Goal: Task Accomplishment & Management: Complete application form

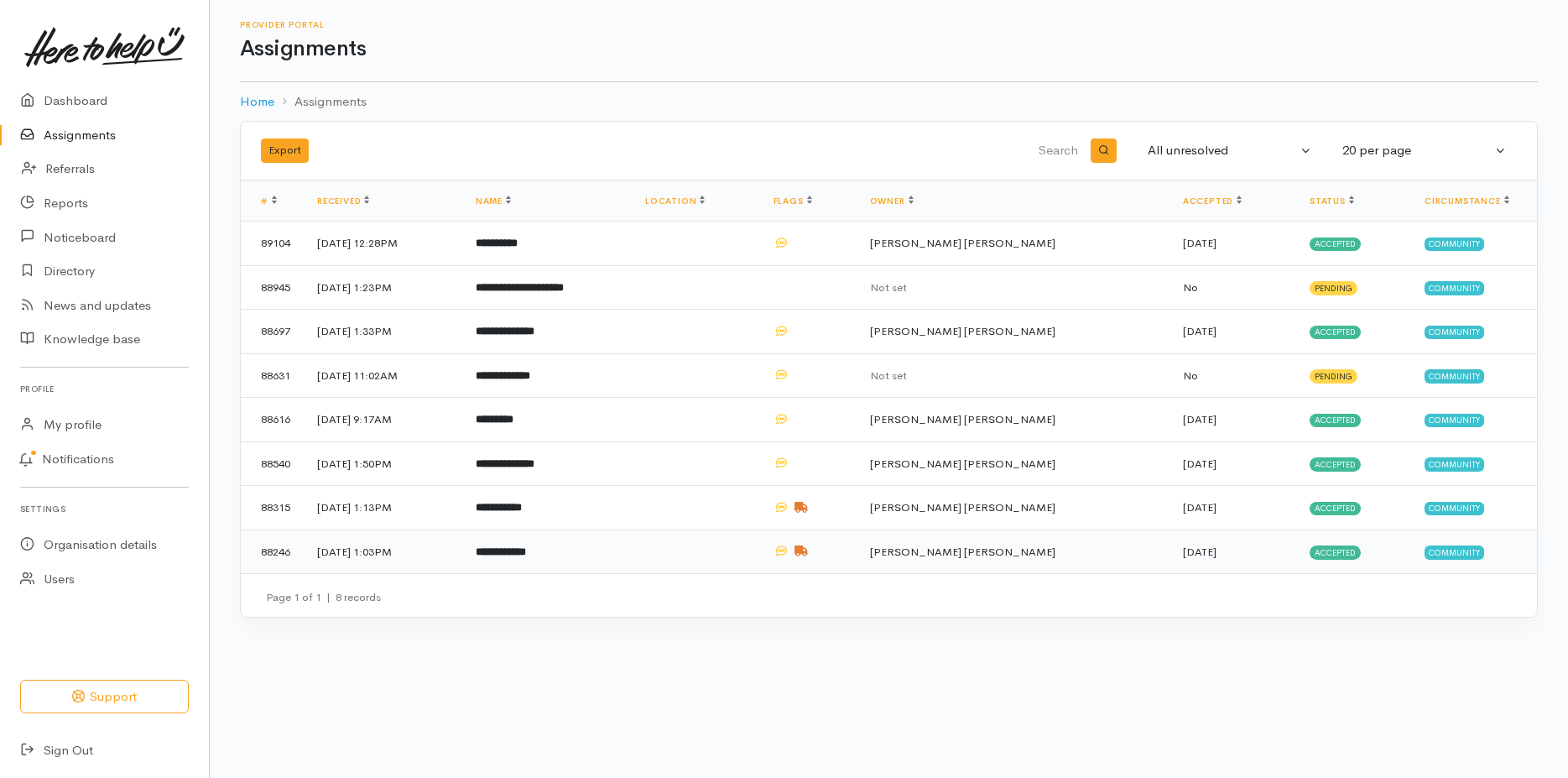
click at [1341, 551] on span "Accepted" at bounding box center [1335, 552] width 51 height 13
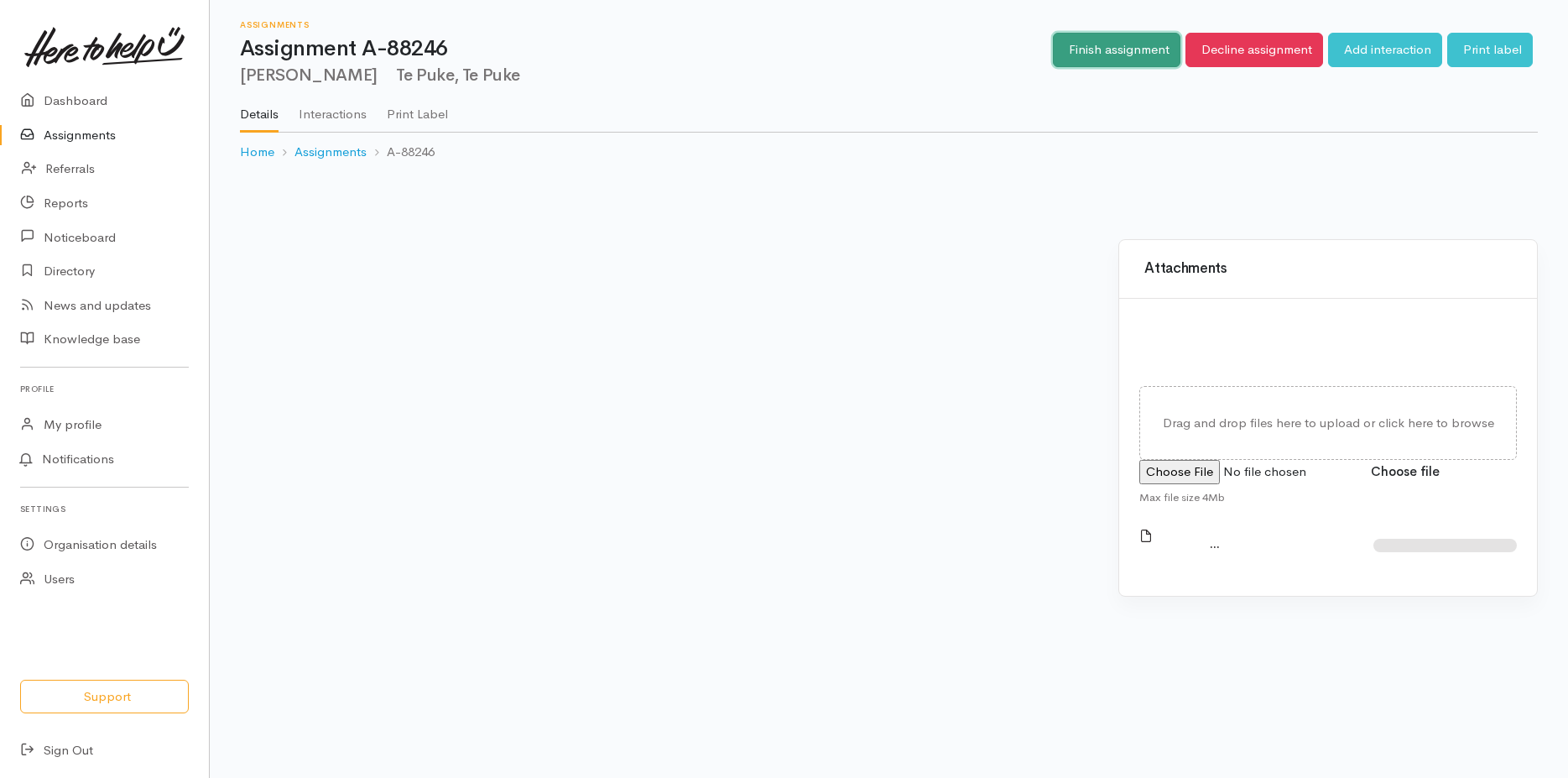
click at [1111, 49] on link "Finish assignment" at bounding box center [1117, 49] width 128 height 34
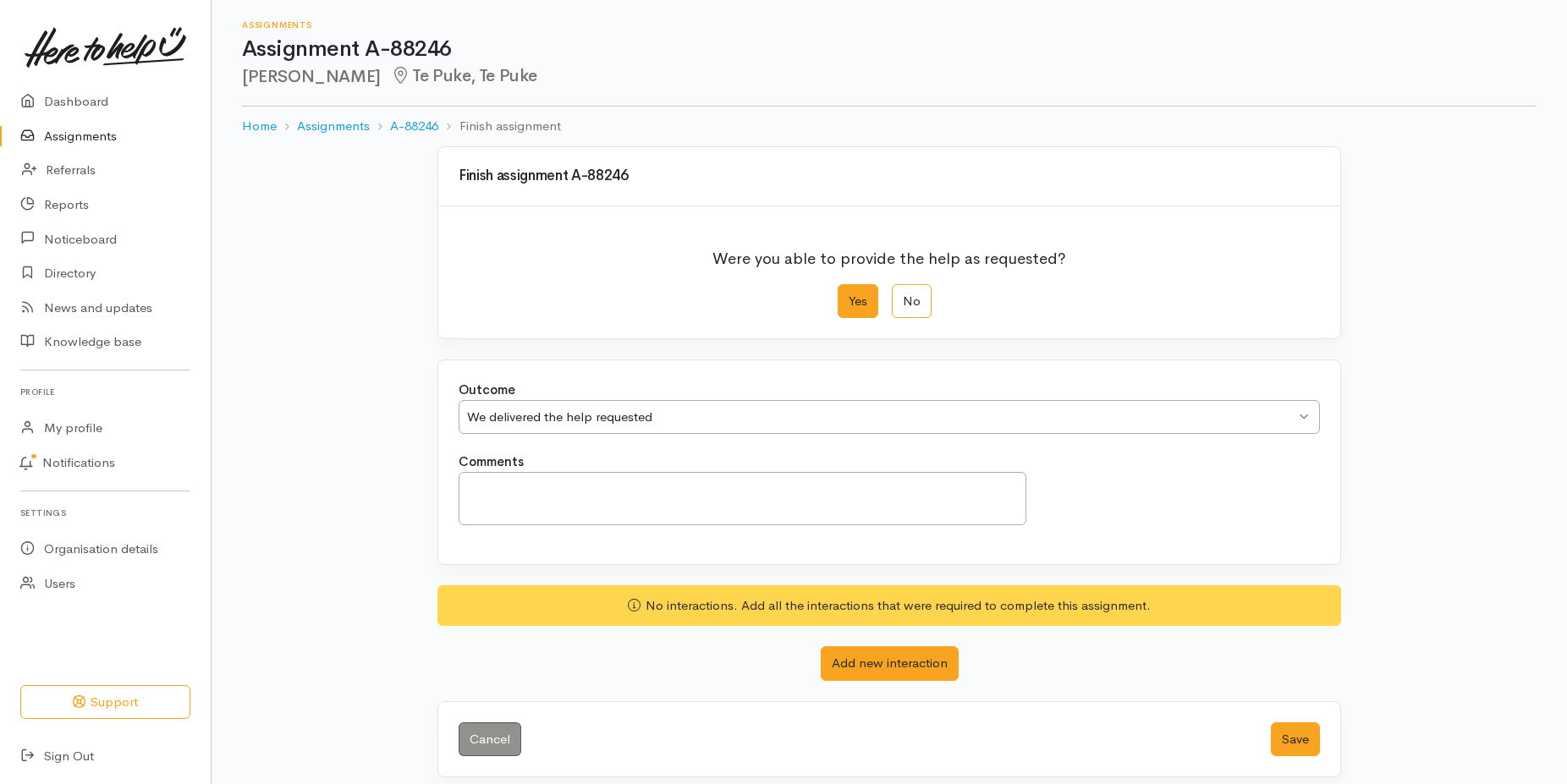
click at [1302, 740] on button "Save" at bounding box center [1295, 739] width 49 height 35
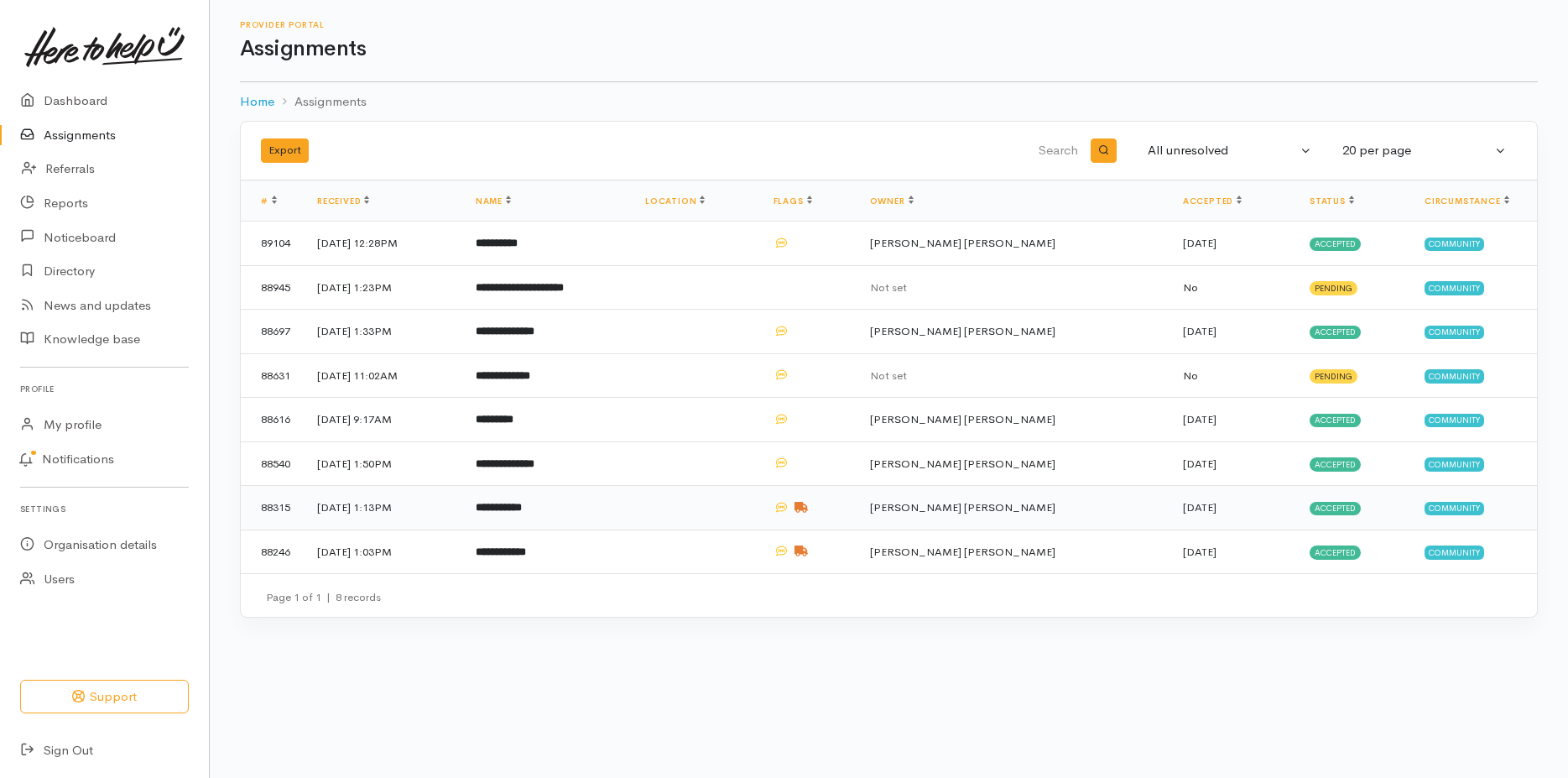
click at [1345, 512] on span "Accepted" at bounding box center [1335, 508] width 51 height 13
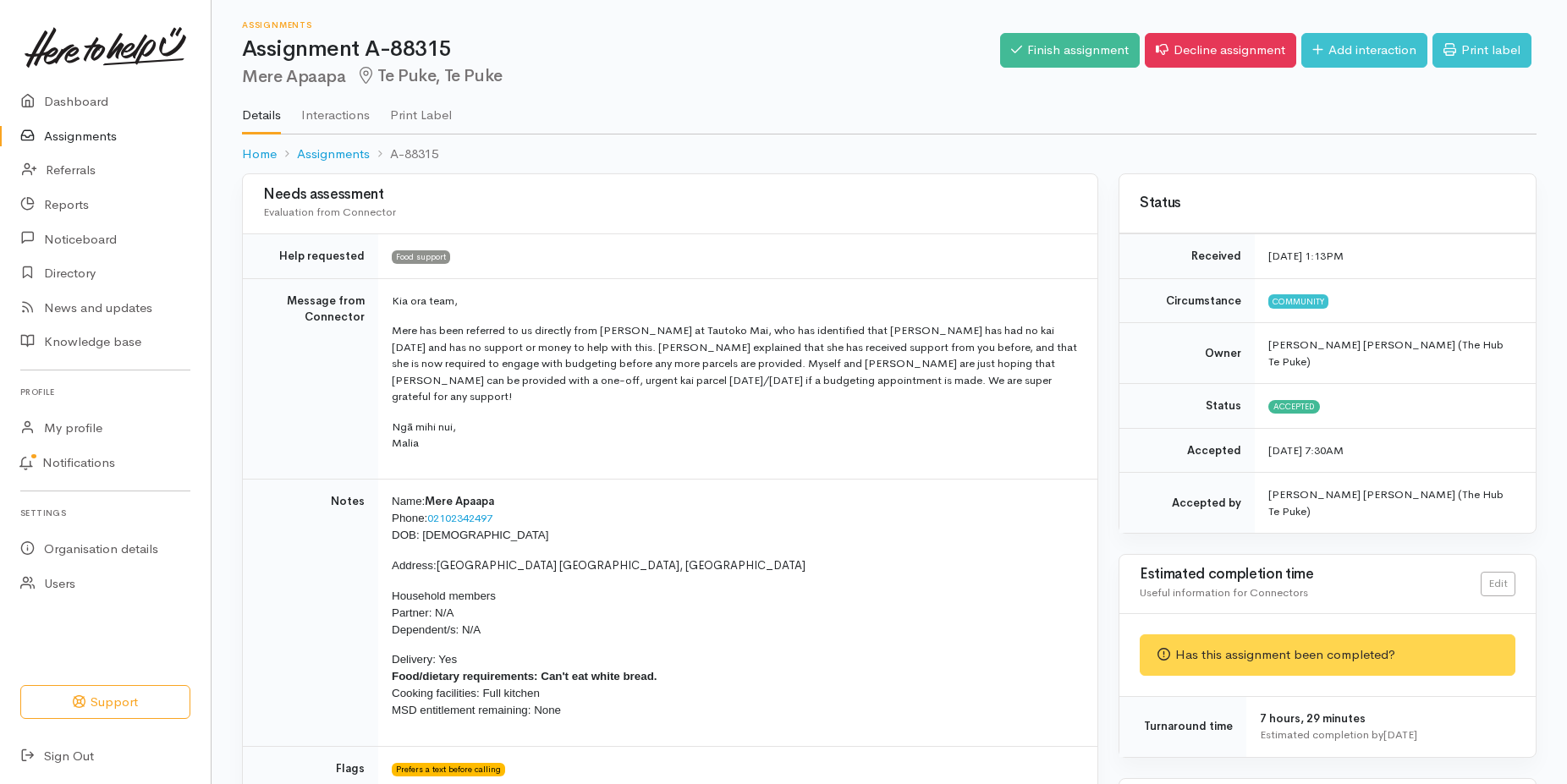
click at [1157, 51] on icon at bounding box center [1162, 50] width 12 height 12
drag, startPoint x: 1135, startPoint y: 47, endPoint x: 1092, endPoint y: 47, distance: 43.0
click at [1092, 47] on div "Finish assignment Decline assignment Add interaction Print label" at bounding box center [1268, 53] width 537 height 55
click at [1088, 43] on link "Finish assignment" at bounding box center [1069, 50] width 139 height 35
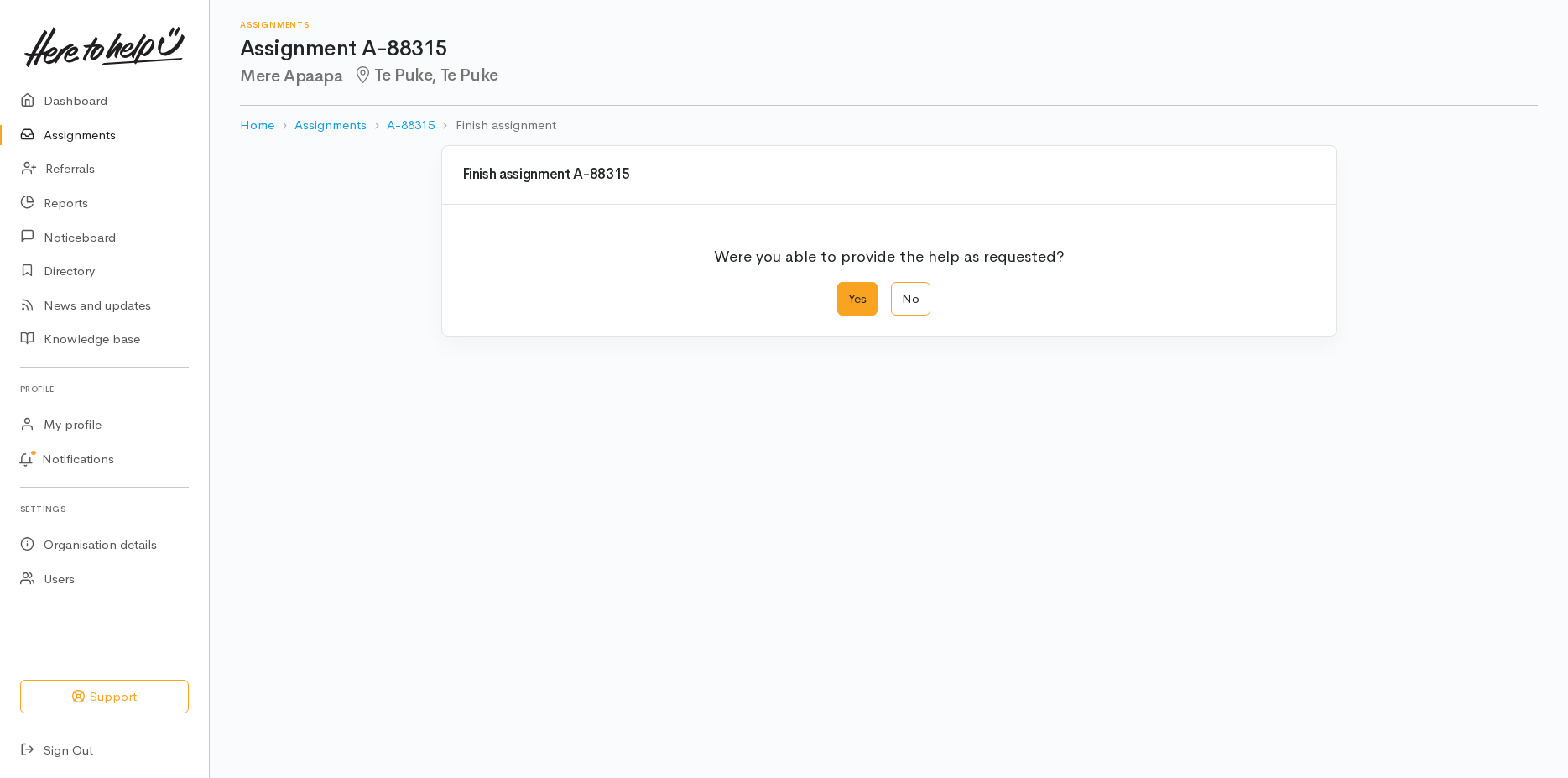
click at [857, 292] on label "Yes" at bounding box center [858, 298] width 40 height 34
click at [848, 292] on input "Yes" at bounding box center [843, 287] width 11 height 11
radio input "true"
click at [857, 292] on label "Yes" at bounding box center [858, 298] width 40 height 34
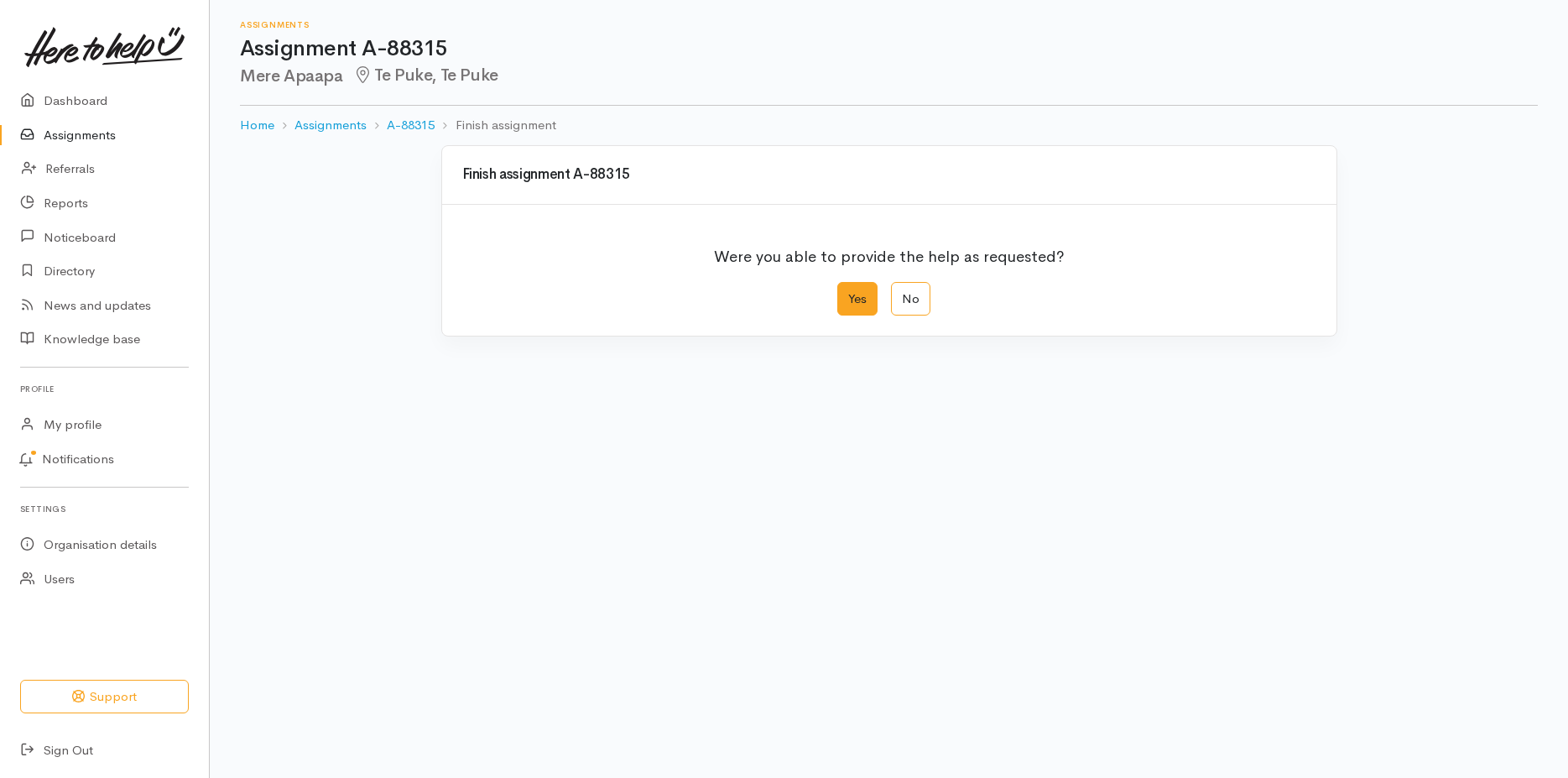
click at [848, 292] on input "Yes" at bounding box center [843, 287] width 11 height 11
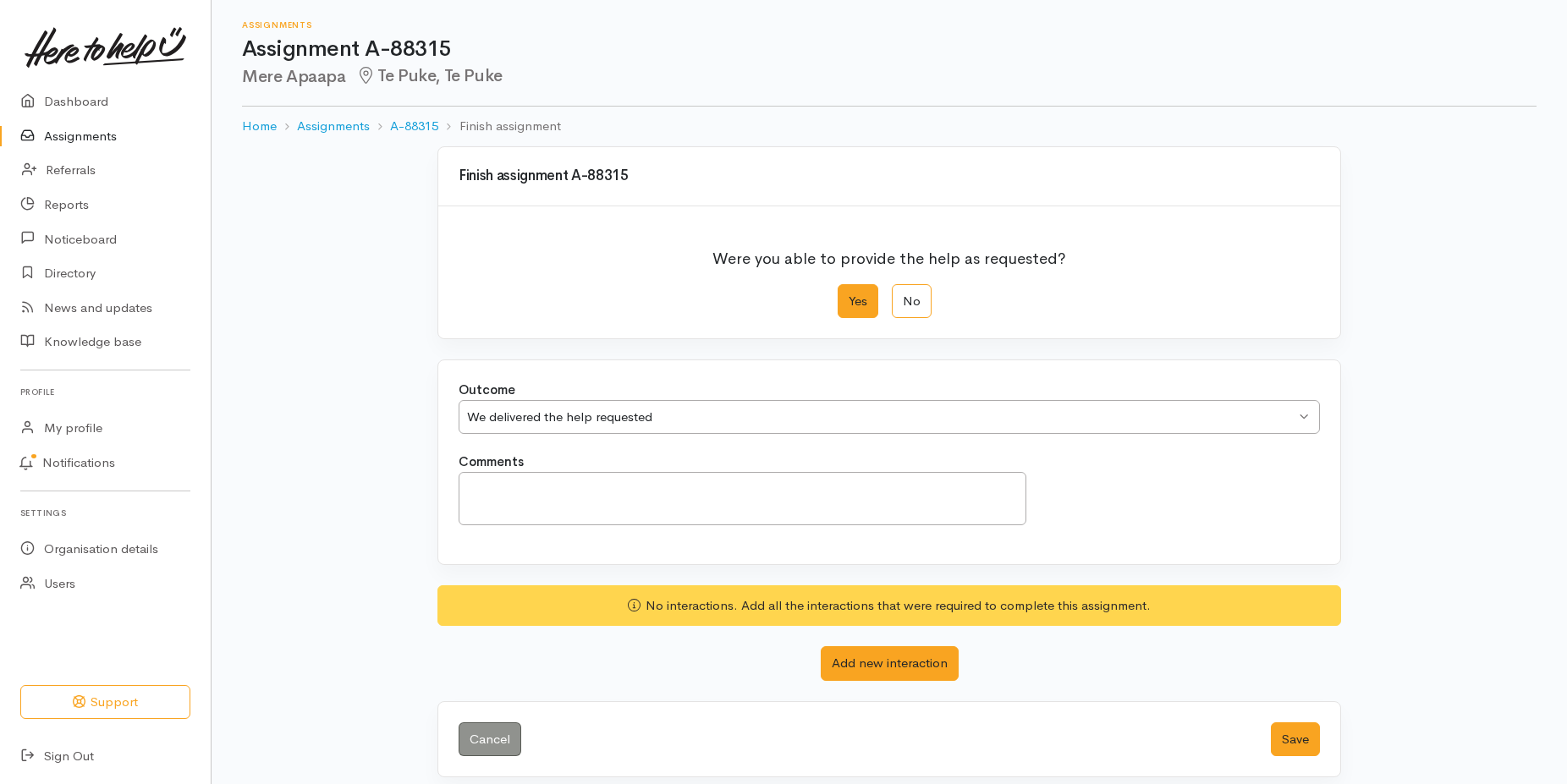
drag, startPoint x: 861, startPoint y: 302, endPoint x: 890, endPoint y: 349, distance: 55.2
click at [861, 301] on label "Yes" at bounding box center [858, 301] width 41 height 35
click at [848, 295] on input "Yes" at bounding box center [843, 289] width 11 height 11
drag, startPoint x: 1298, startPoint y: 739, endPoint x: 1294, endPoint y: 722, distance: 17.5
click at [1301, 735] on button "Save" at bounding box center [1295, 739] width 49 height 35
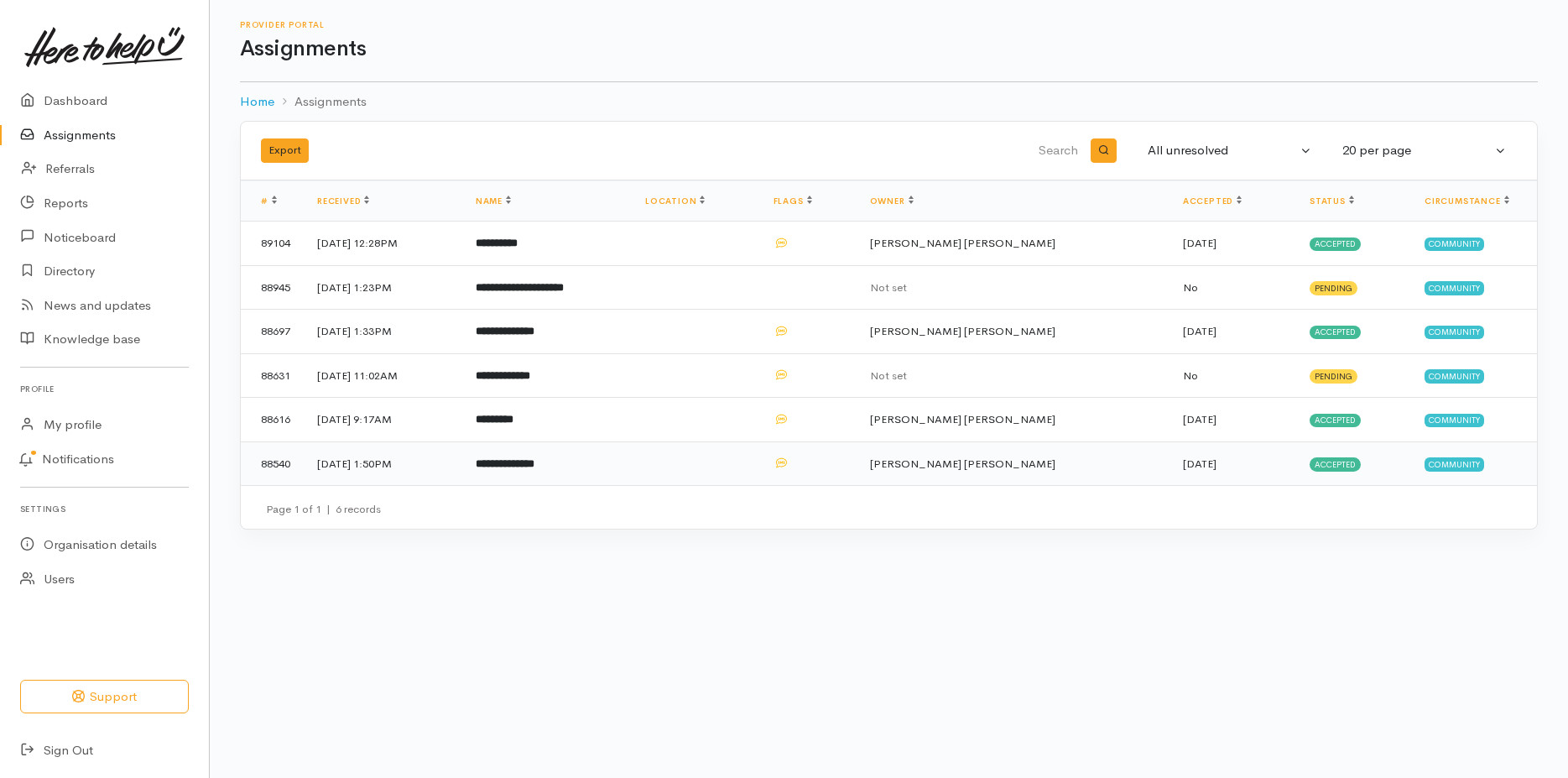
click at [1328, 461] on span "Accepted" at bounding box center [1335, 464] width 51 height 13
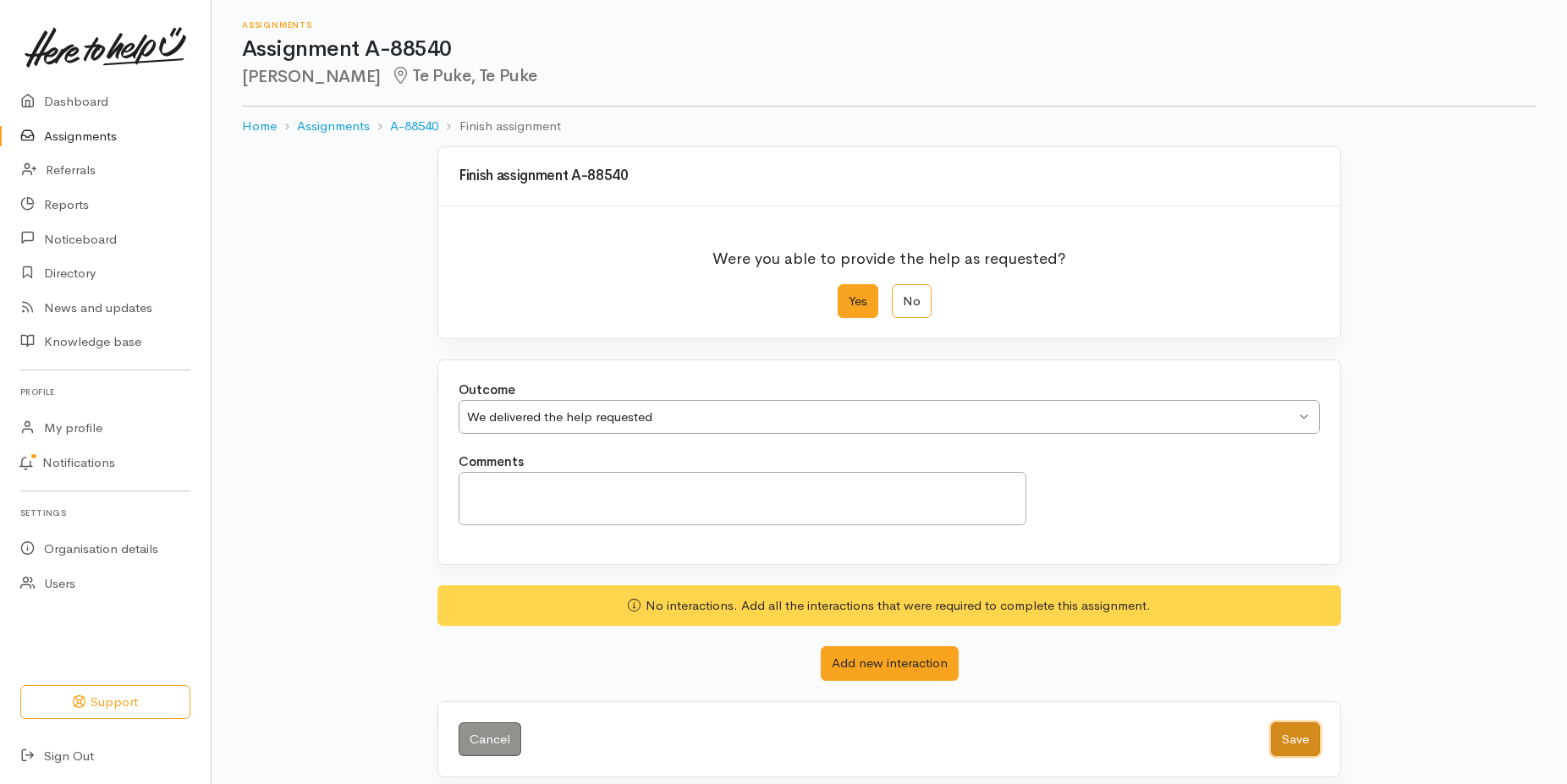
click at [1297, 741] on button "Save" at bounding box center [1295, 739] width 49 height 35
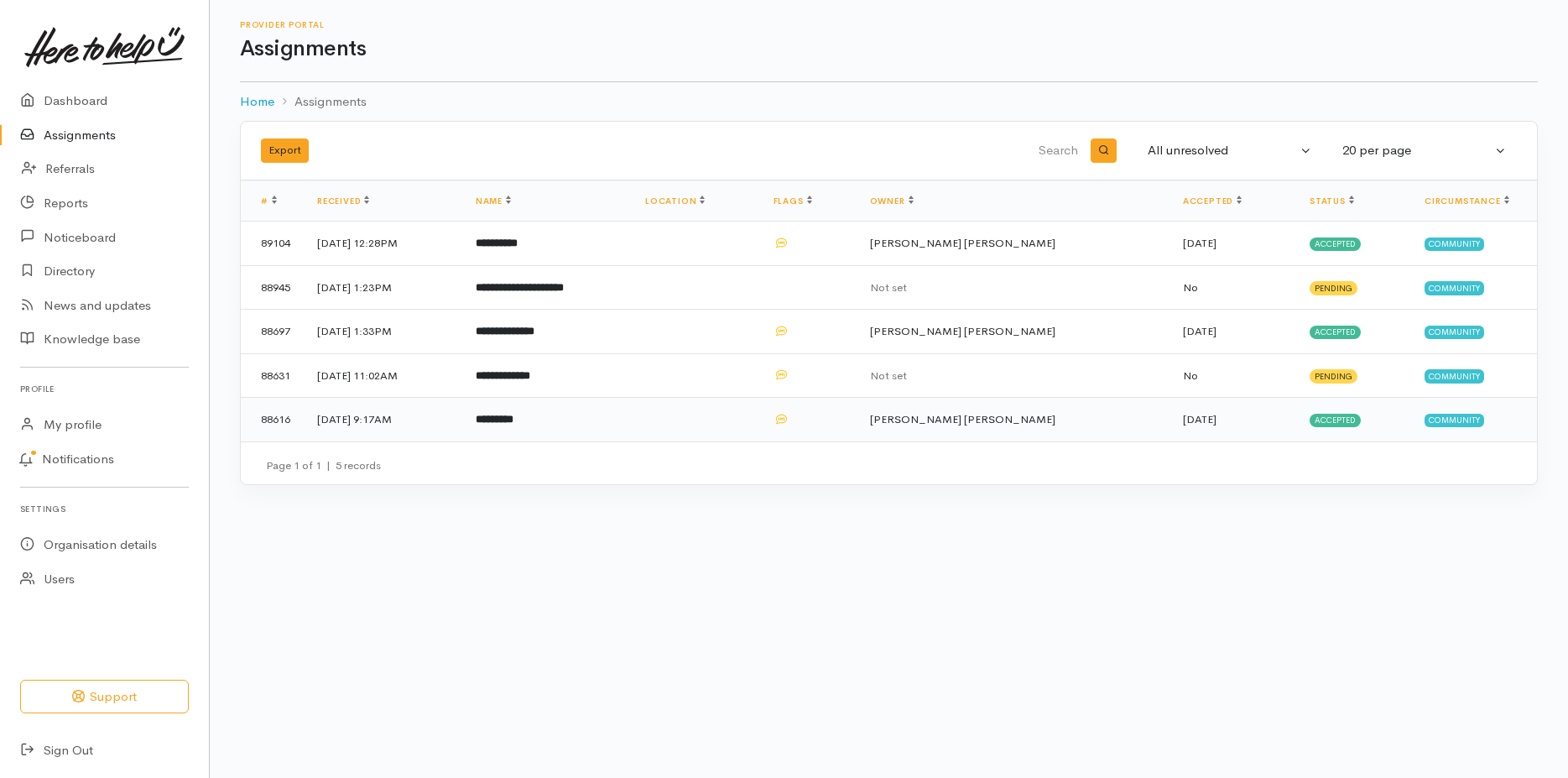
click at [1347, 416] on span "Accepted" at bounding box center [1335, 420] width 51 height 13
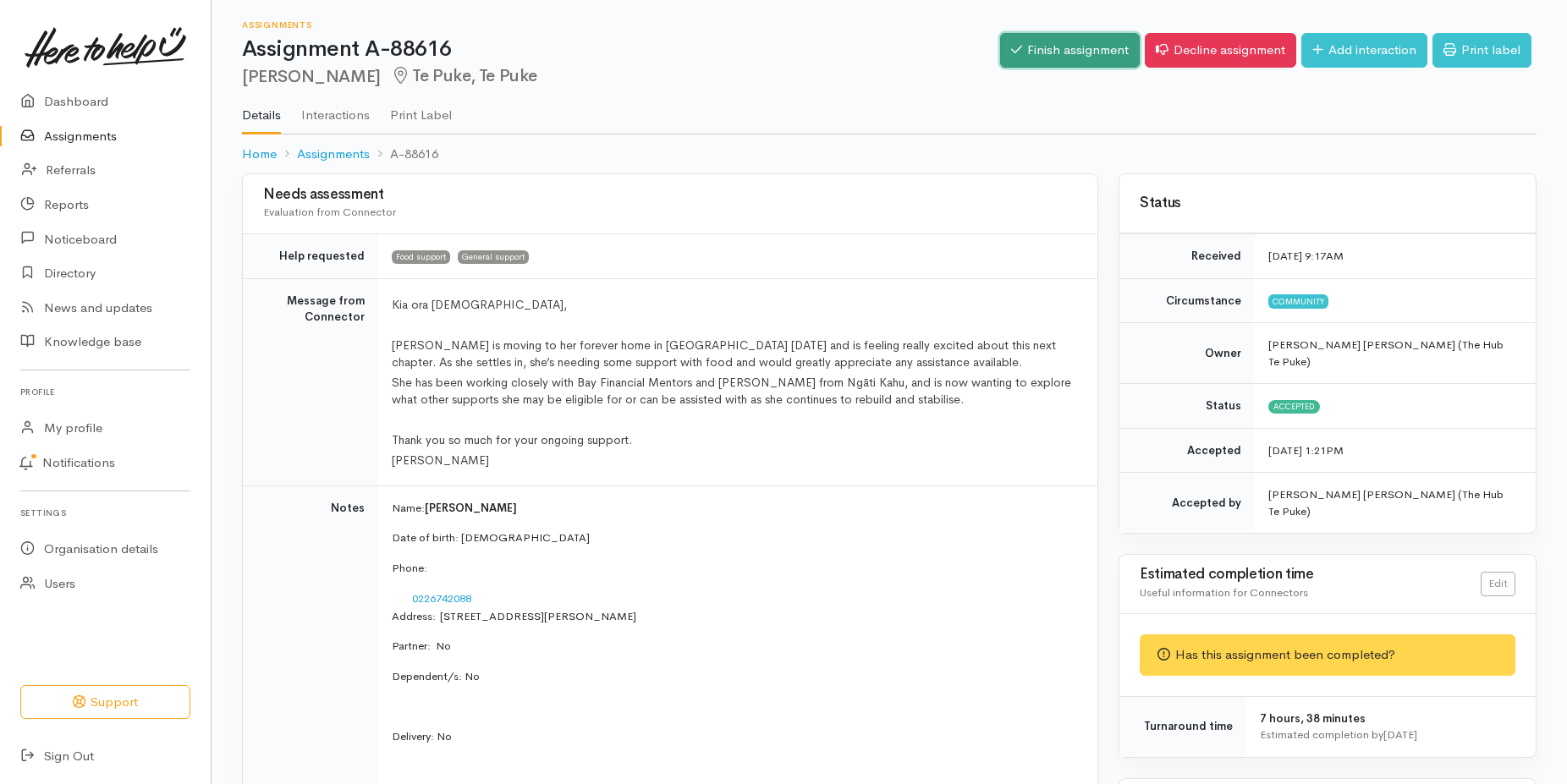
click at [1113, 50] on link "Finish assignment" at bounding box center [1069, 50] width 139 height 35
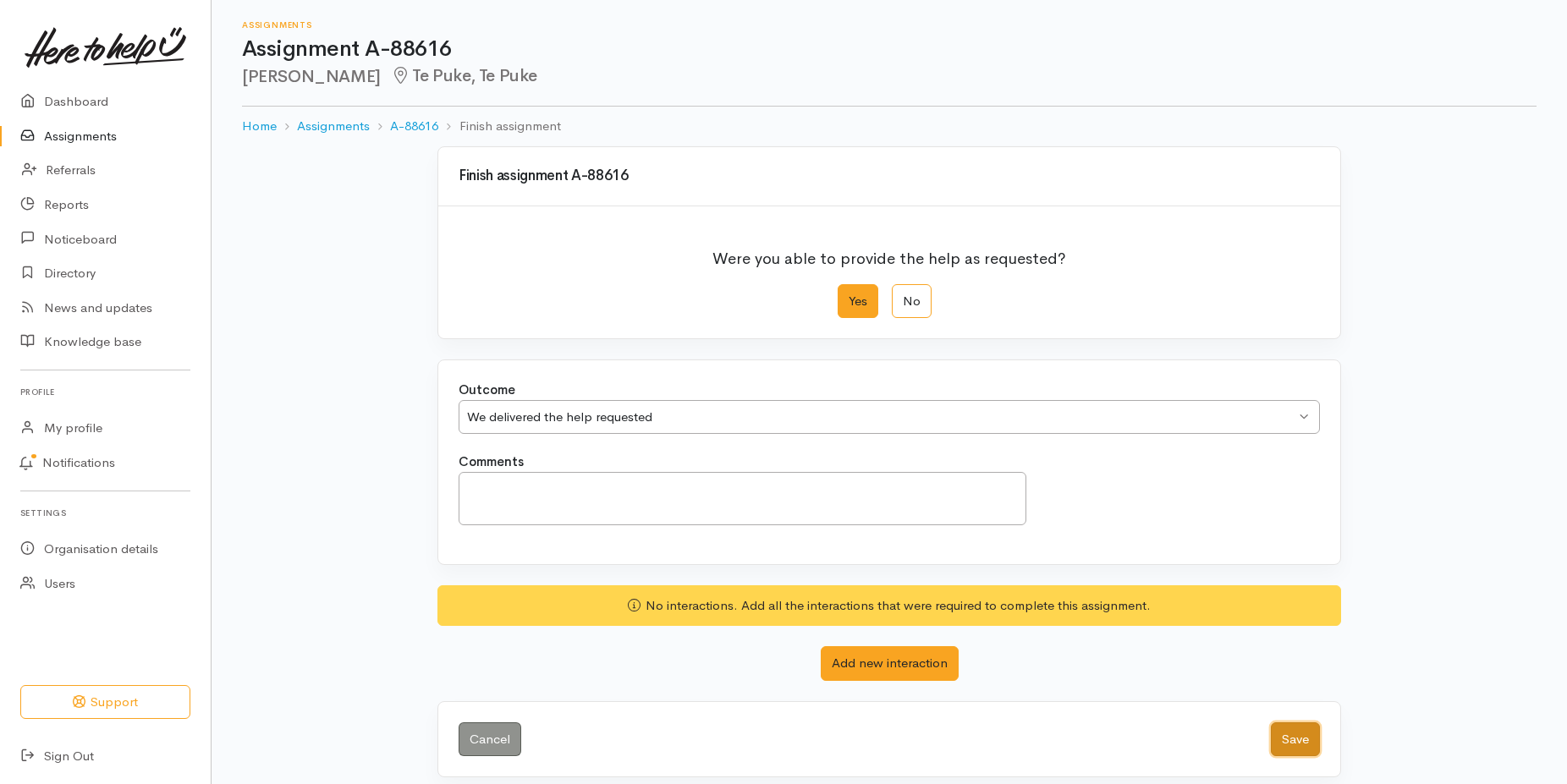
click at [1302, 737] on button "Save" at bounding box center [1295, 739] width 49 height 35
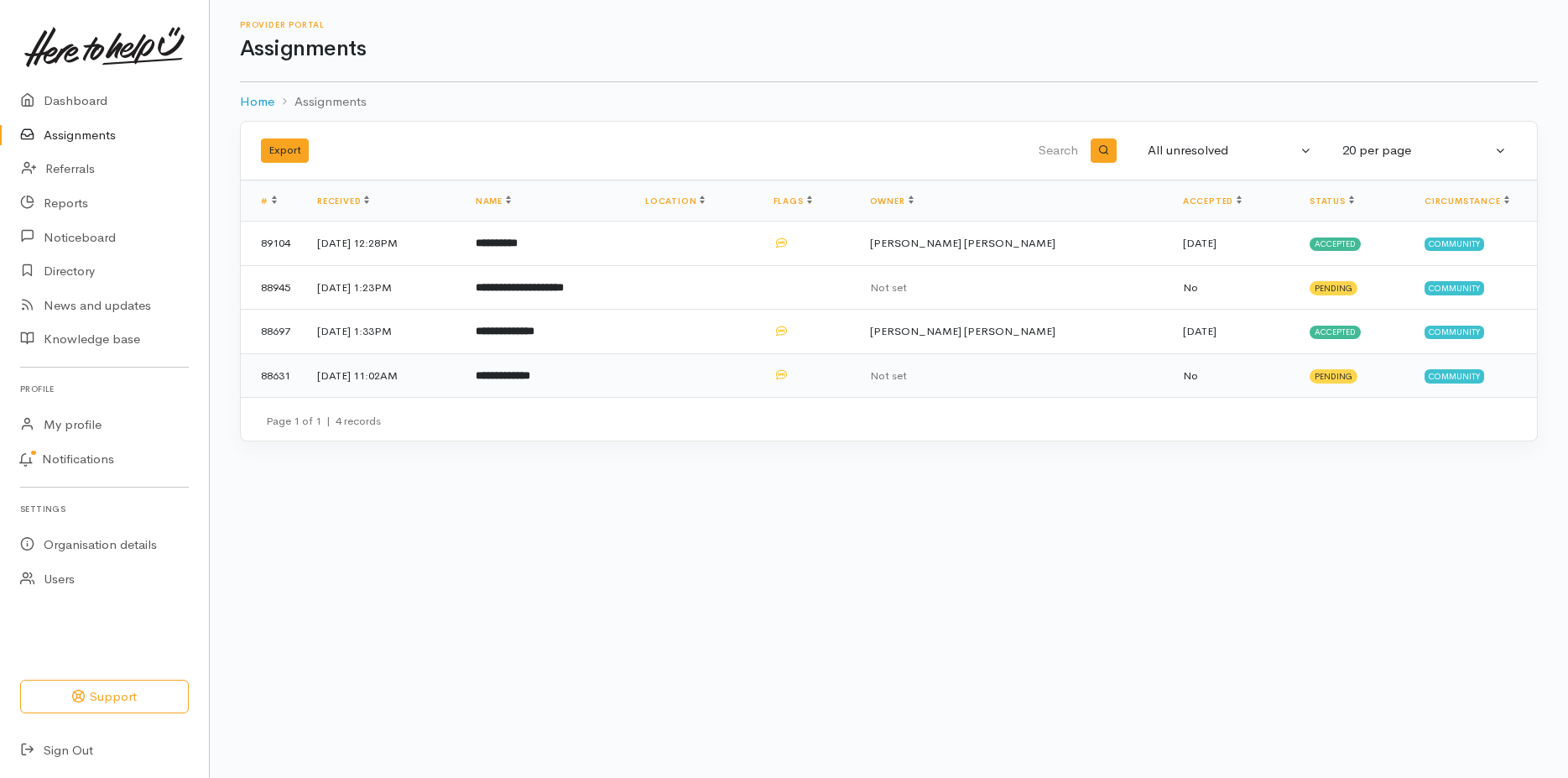
click at [1327, 371] on span "Pending" at bounding box center [1333, 376] width 48 height 13
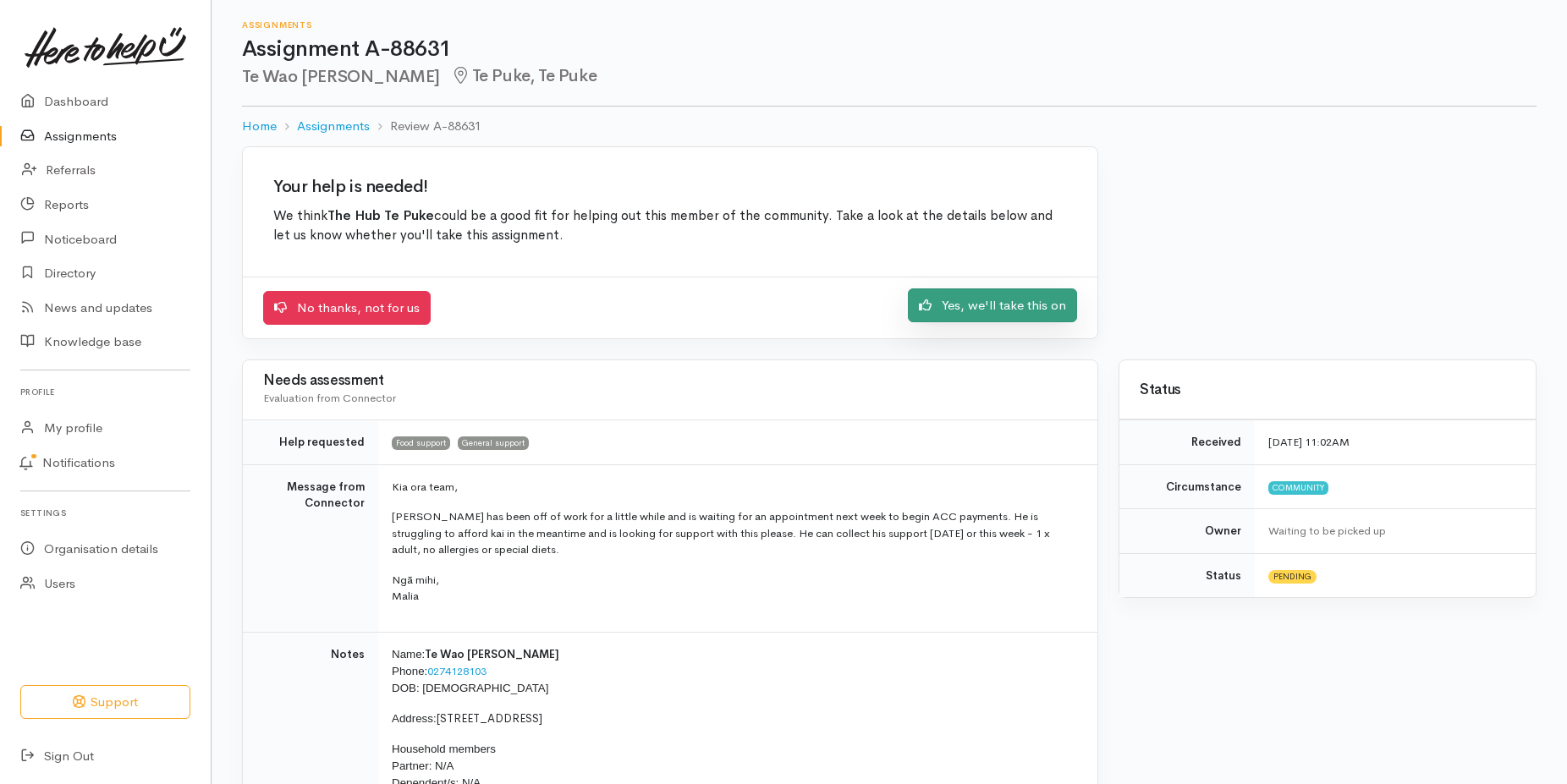
click at [1036, 303] on link "Yes, we'll take this on" at bounding box center [992, 305] width 169 height 35
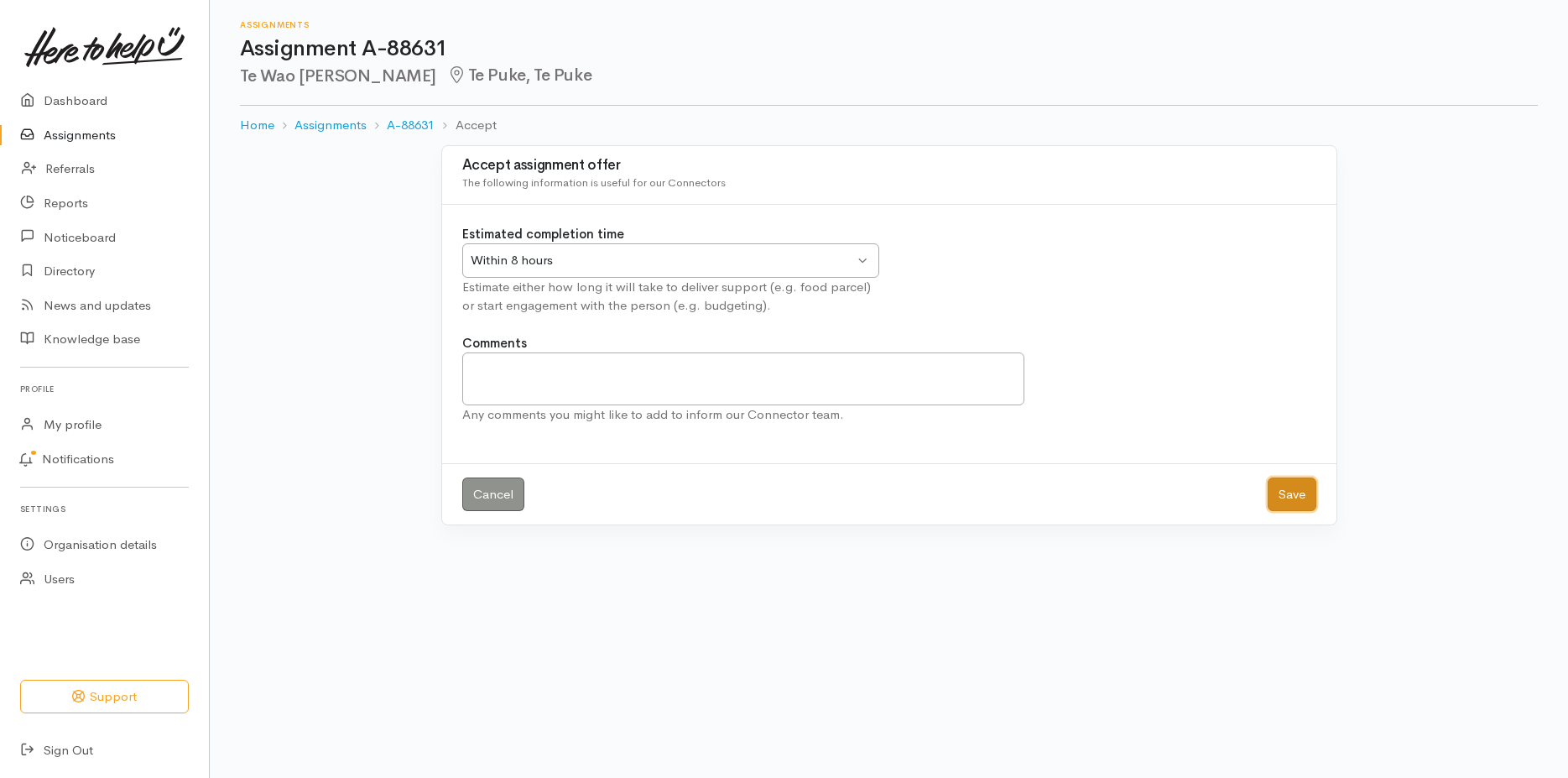
drag, startPoint x: 1299, startPoint y: 499, endPoint x: 1214, endPoint y: 227, distance: 285.0
click at [1298, 496] on button "Save" at bounding box center [1292, 495] width 48 height 34
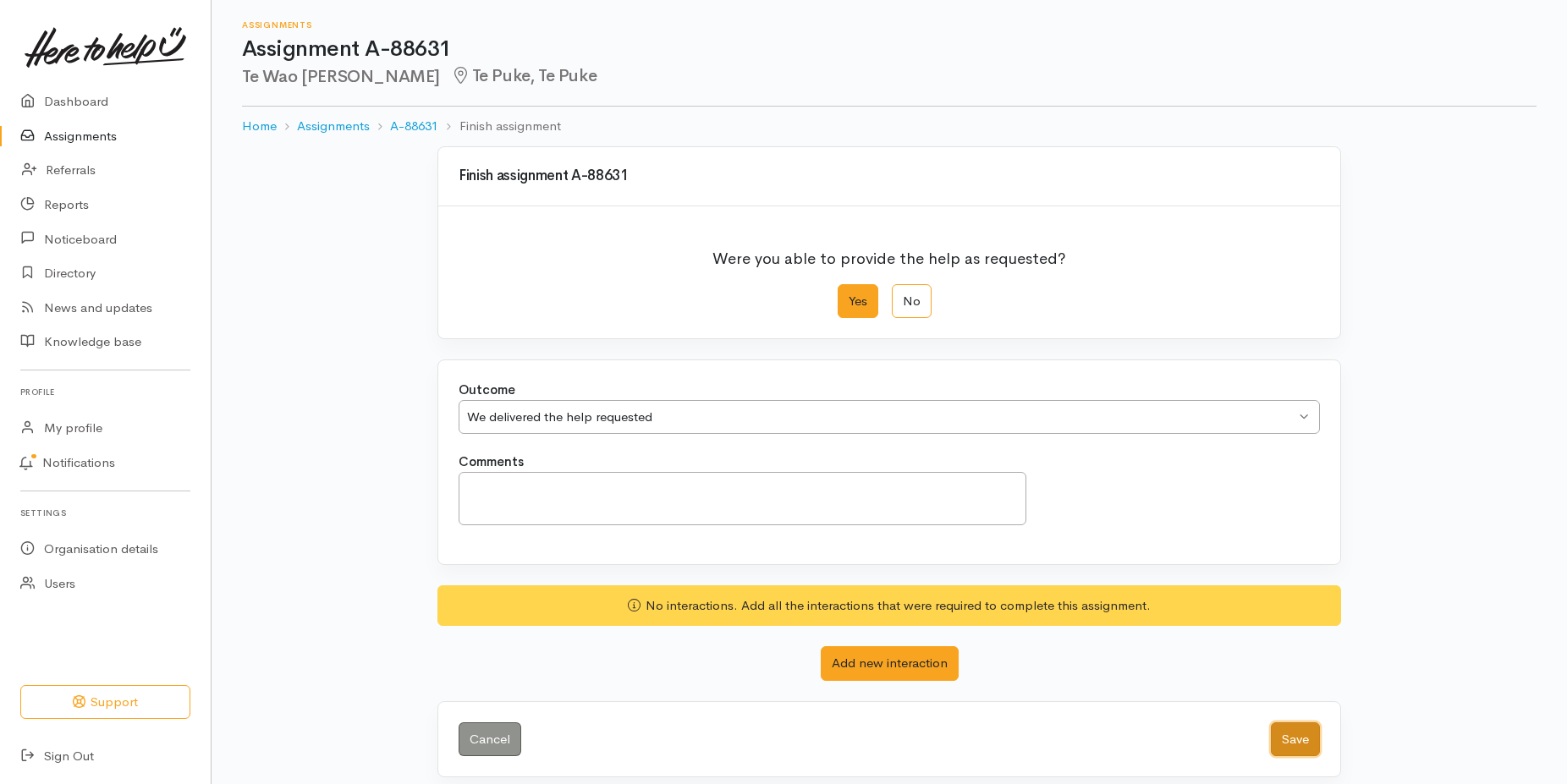
click at [1309, 731] on button "Save" at bounding box center [1295, 739] width 49 height 35
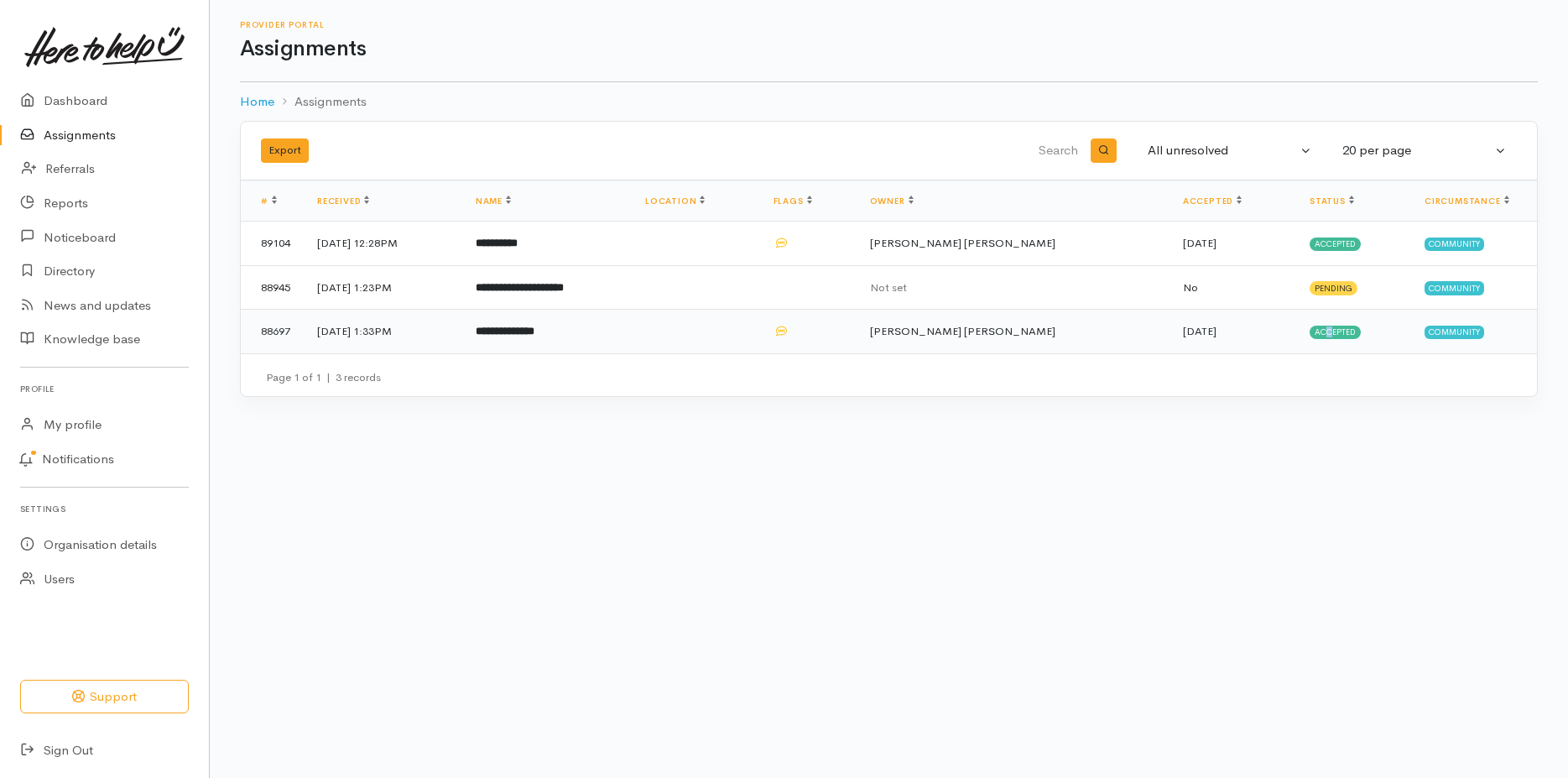
click at [1329, 323] on td "Accepted" at bounding box center [1353, 332] width 115 height 44
click at [1338, 325] on td "Accepted" at bounding box center [1353, 332] width 115 height 44
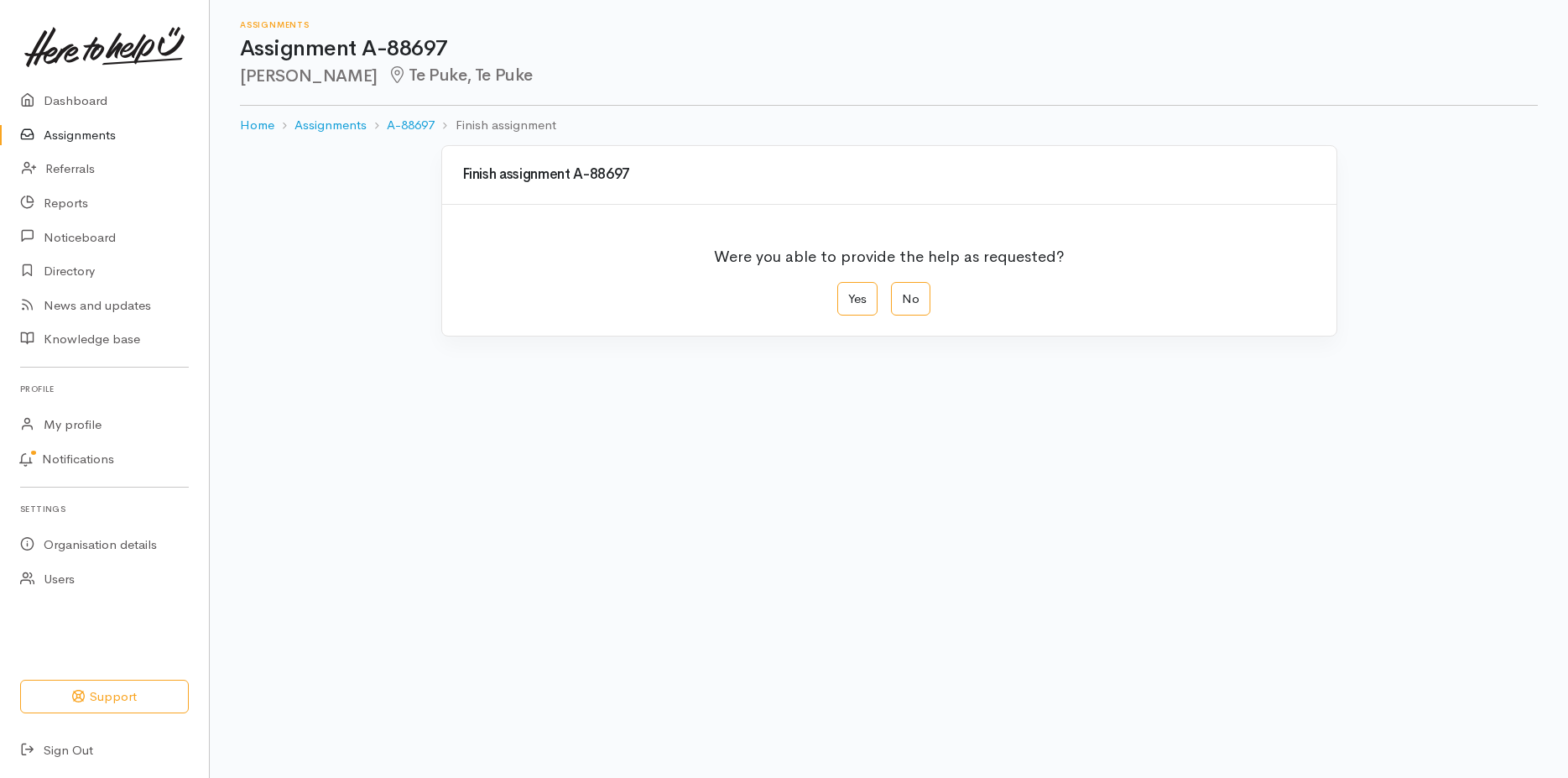
click at [859, 295] on label "Yes" at bounding box center [858, 298] width 40 height 34
click at [848, 293] on input "Yes" at bounding box center [843, 287] width 11 height 11
radio input "true"
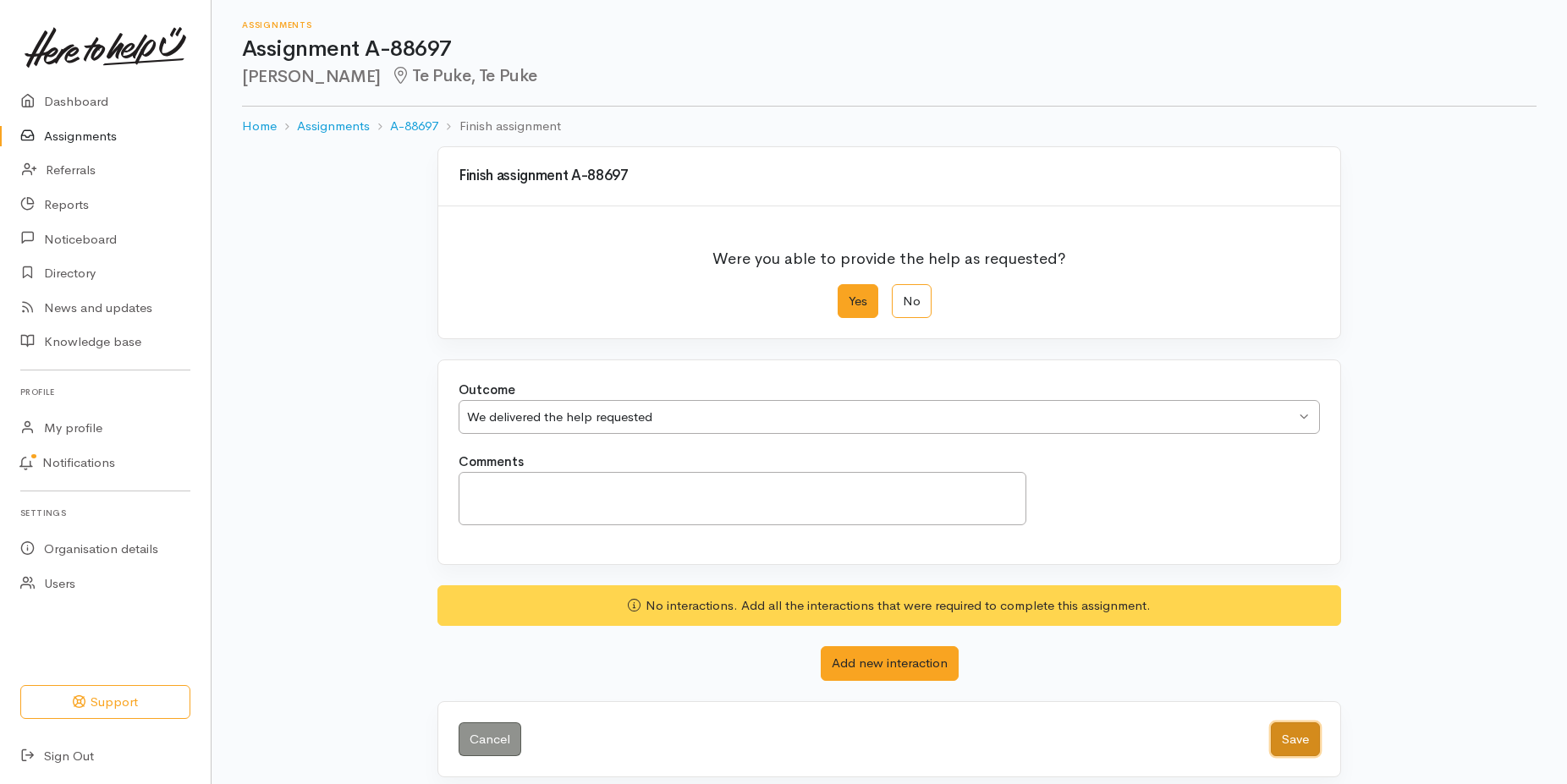
click at [1299, 739] on button "Save" at bounding box center [1295, 739] width 49 height 35
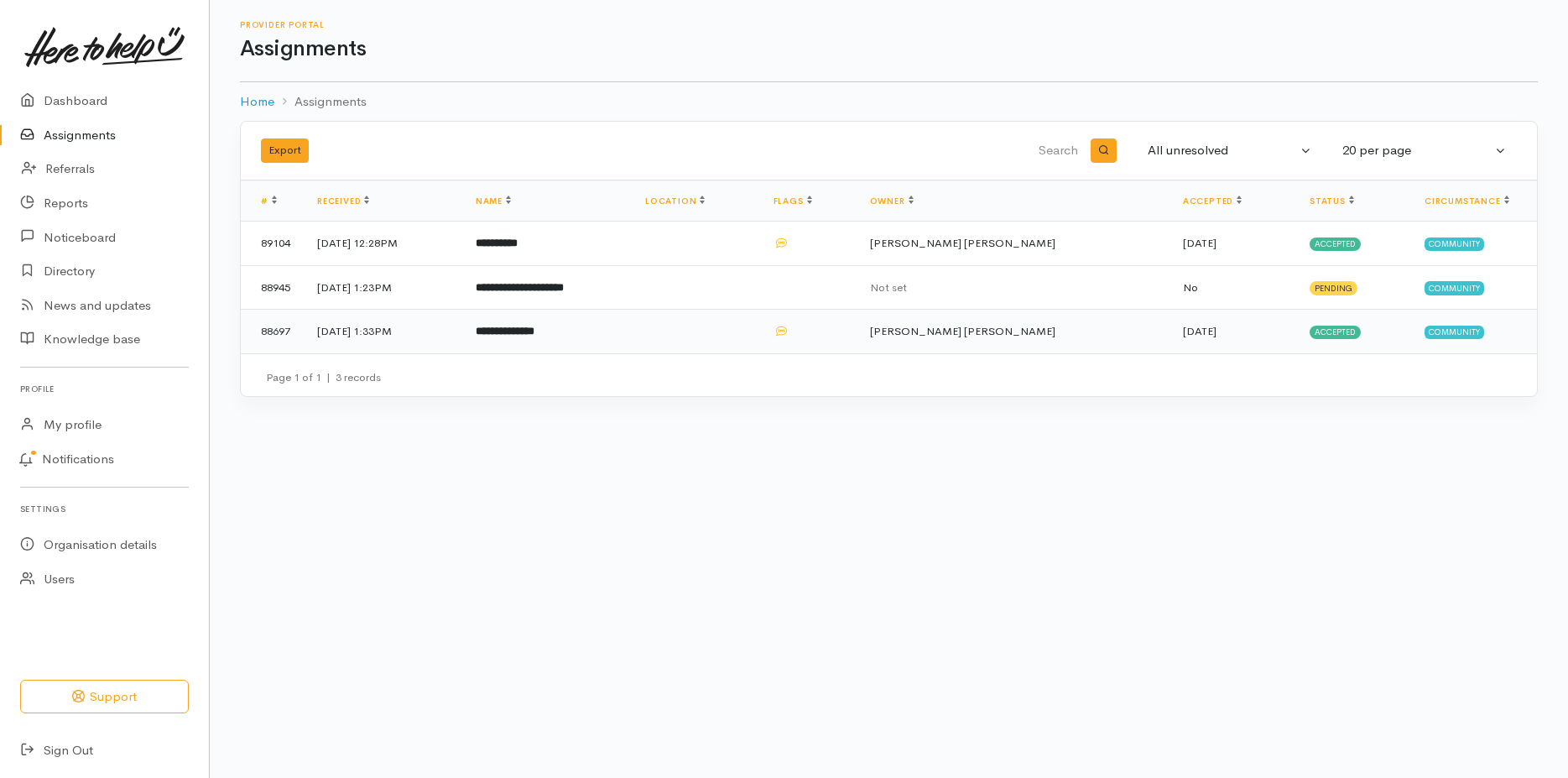
click at [1335, 327] on span "Accepted" at bounding box center [1335, 332] width 51 height 13
click at [1340, 283] on span "Pending" at bounding box center [1333, 287] width 48 height 13
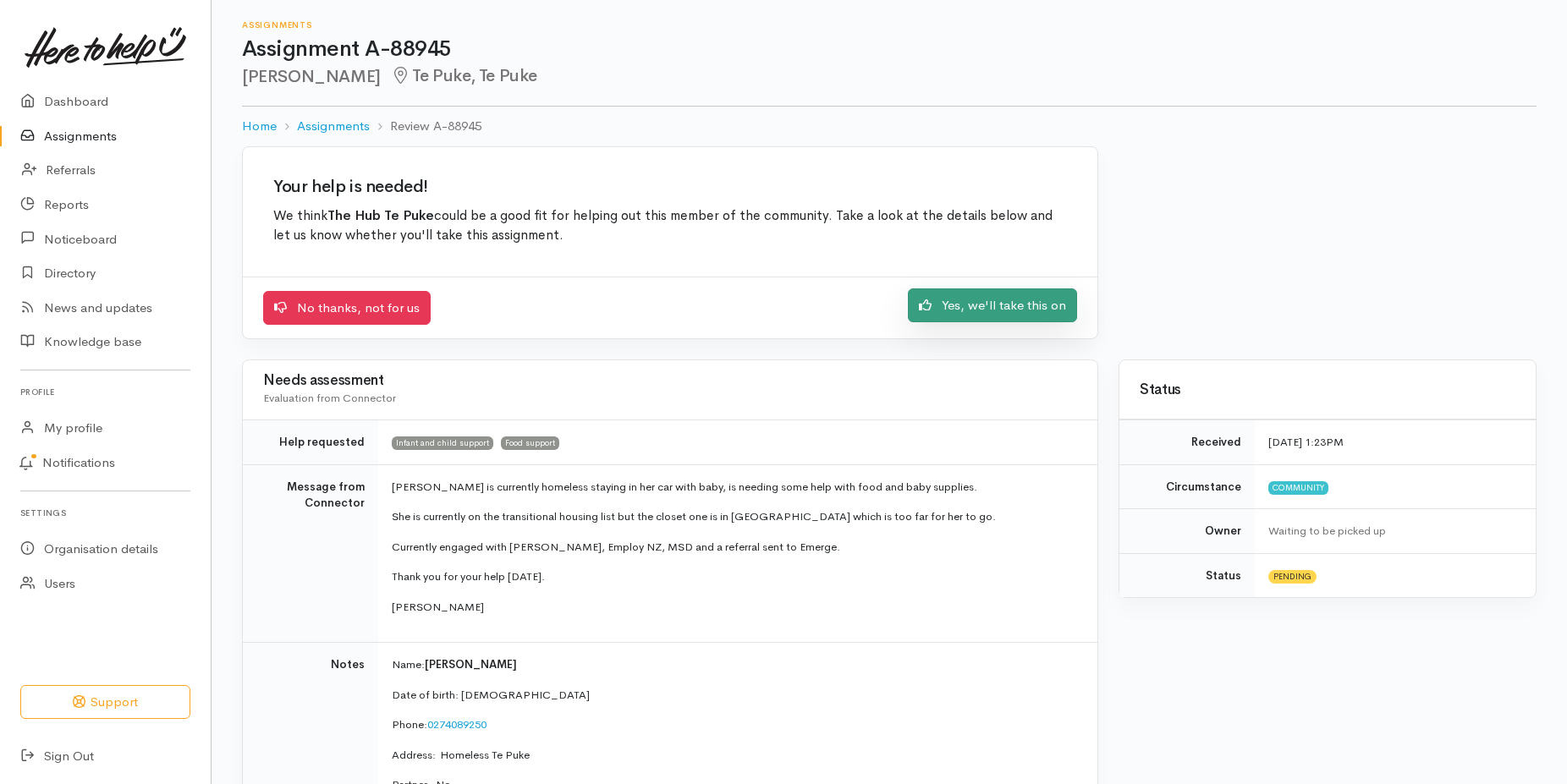
click at [1008, 305] on link "Yes, we'll take this on" at bounding box center [992, 305] width 169 height 35
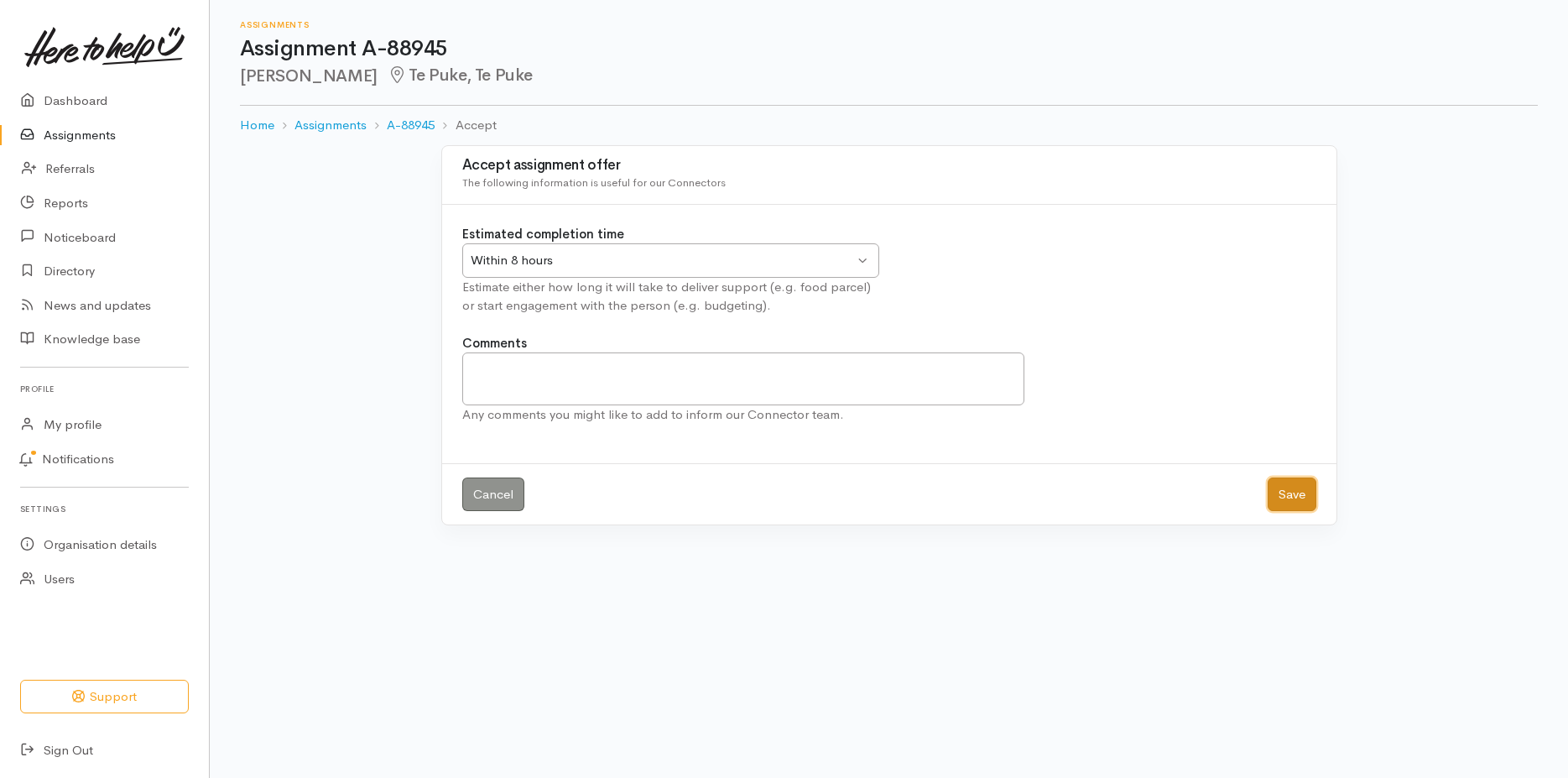
click at [1292, 493] on button "Save" at bounding box center [1292, 495] width 48 height 34
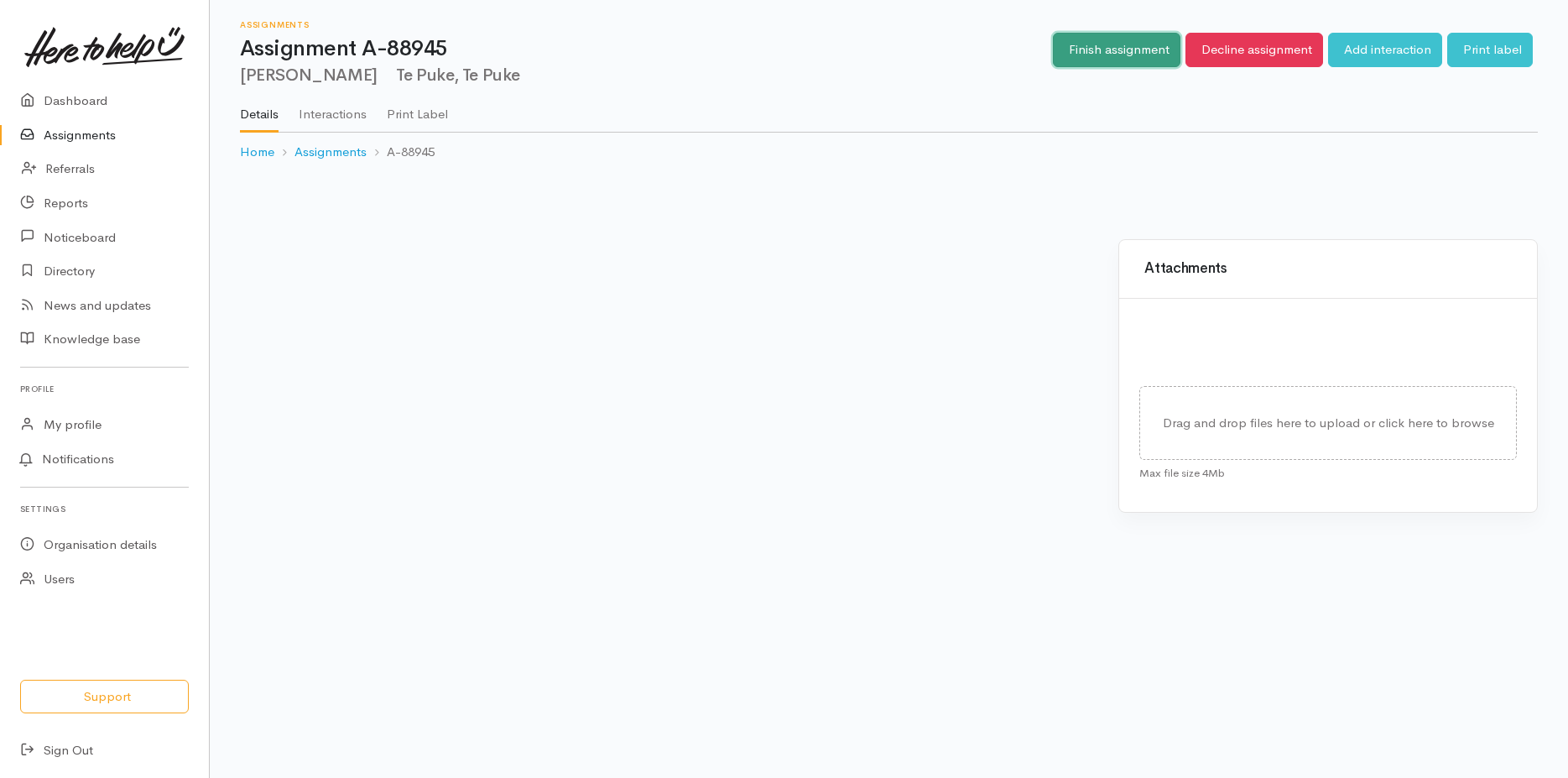
drag, startPoint x: 0, startPoint y: 0, endPoint x: 1125, endPoint y: 50, distance: 1126.1
click at [1125, 50] on link "Finish assignment" at bounding box center [1117, 49] width 128 height 34
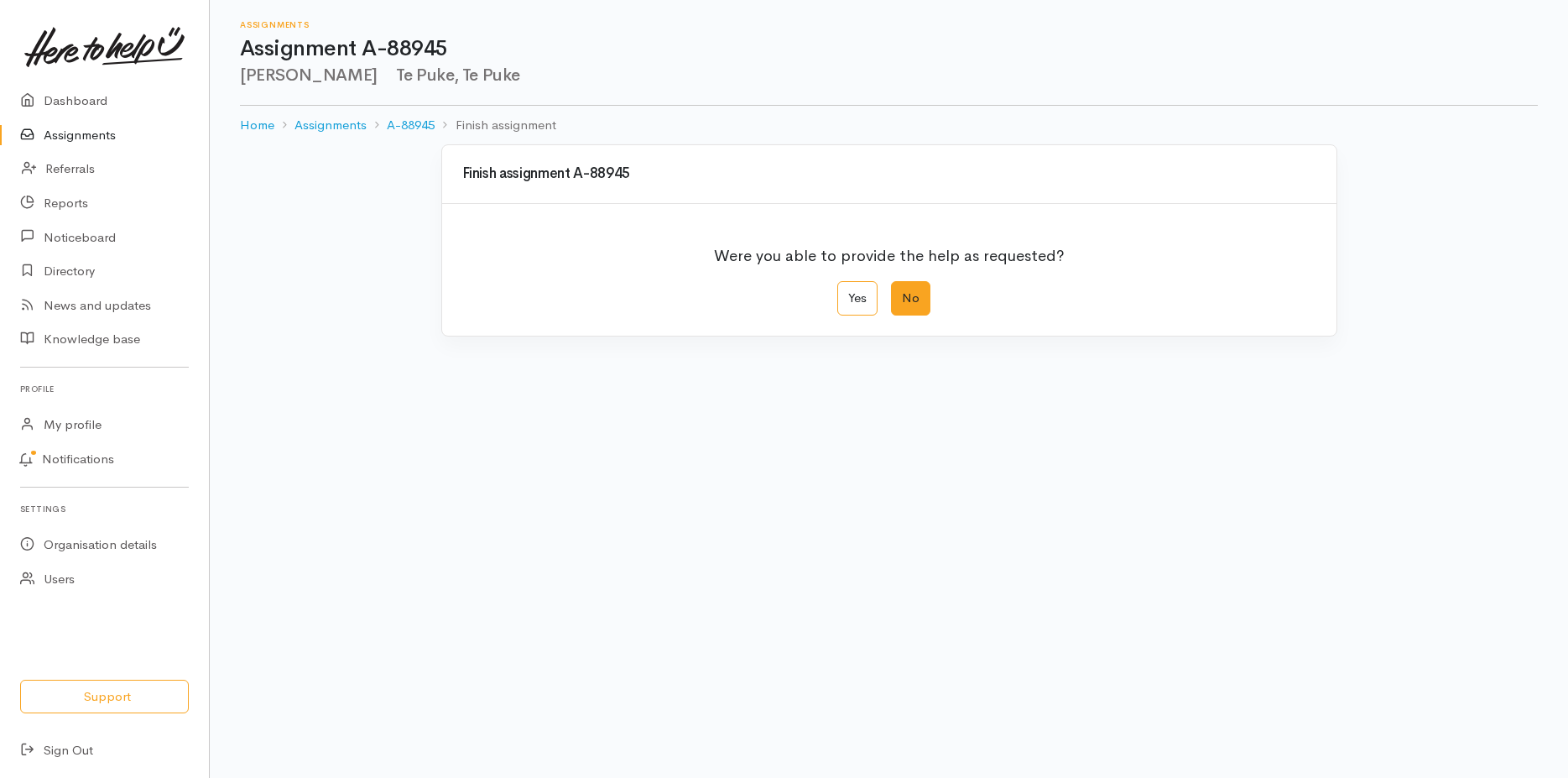
click at [907, 297] on label "No" at bounding box center [911, 297] width 40 height 34
click at [902, 292] on input "No" at bounding box center [897, 286] width 11 height 11
radio input "true"
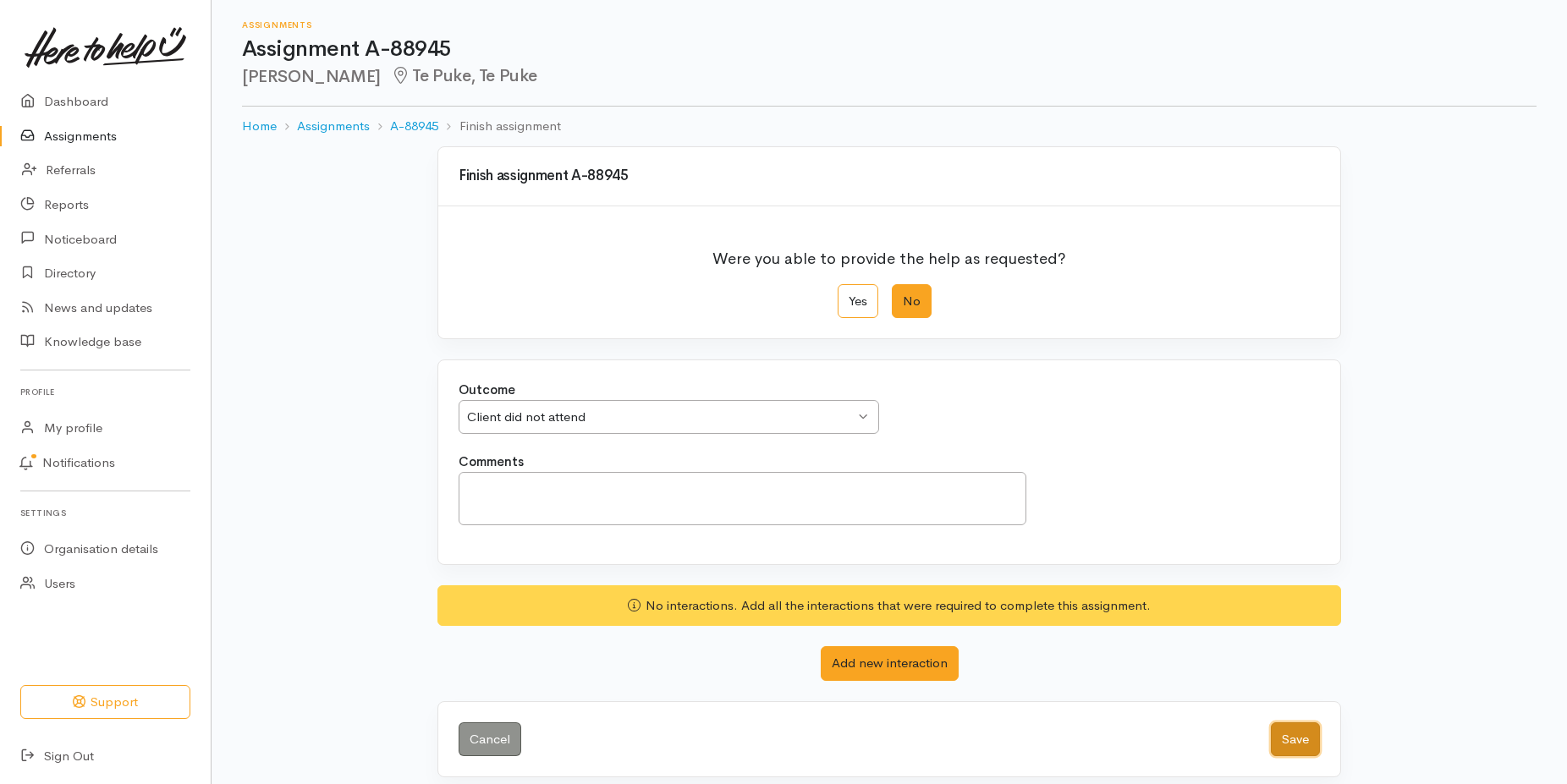
click at [1286, 737] on button "Save" at bounding box center [1295, 739] width 49 height 35
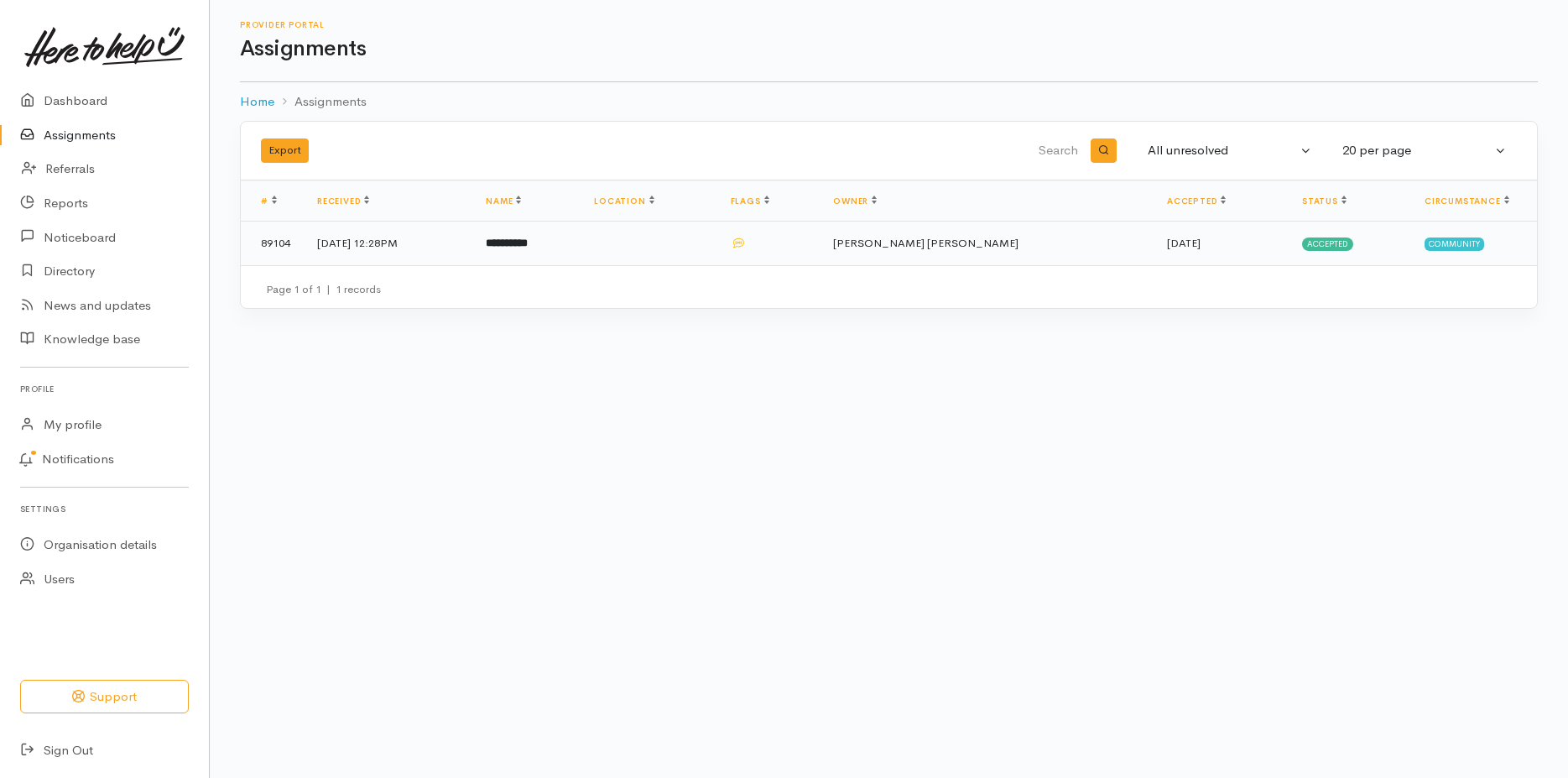
click at [1323, 244] on span "Accepted" at bounding box center [1328, 244] width 51 height 13
